Goal: Transaction & Acquisition: Purchase product/service

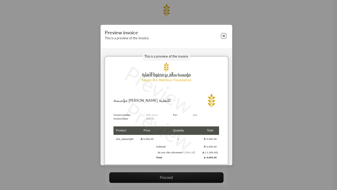
click at [224, 36] on button "Close" at bounding box center [224, 36] width 6 height 6
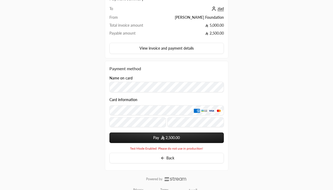
scroll to position [40, 0]
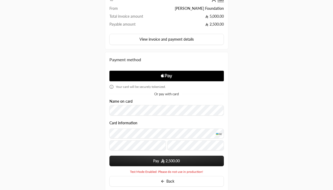
click at [166, 161] on span "2,500.00" at bounding box center [173, 160] width 14 height 5
